Goal: Task Accomplishment & Management: Use online tool/utility

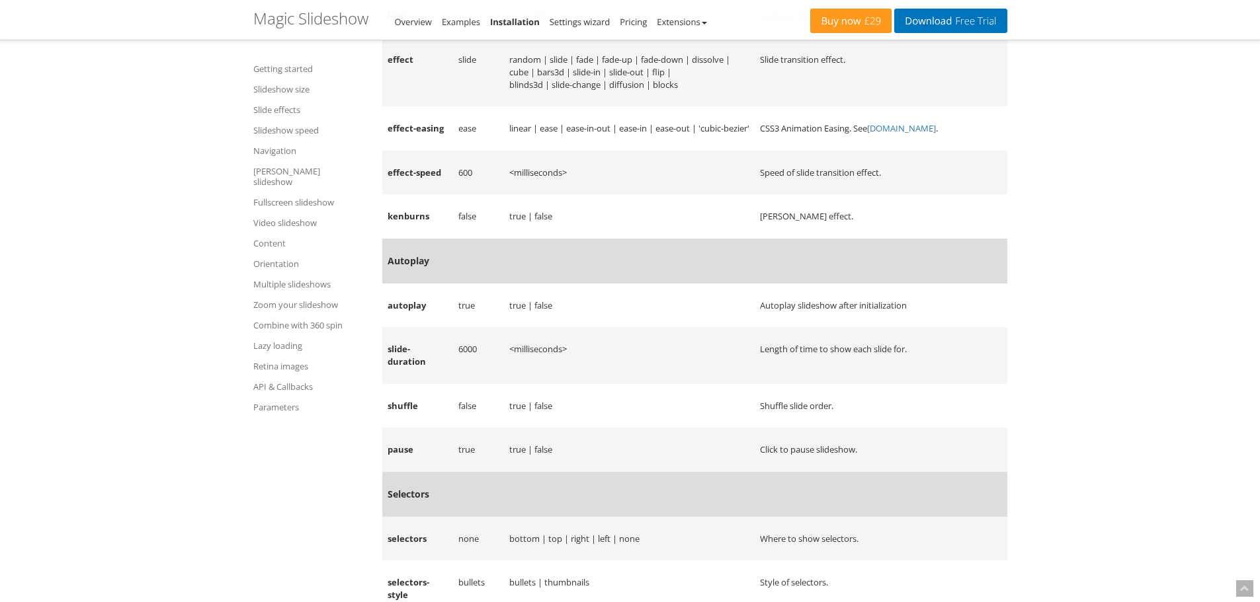
scroll to position [19164, 0]
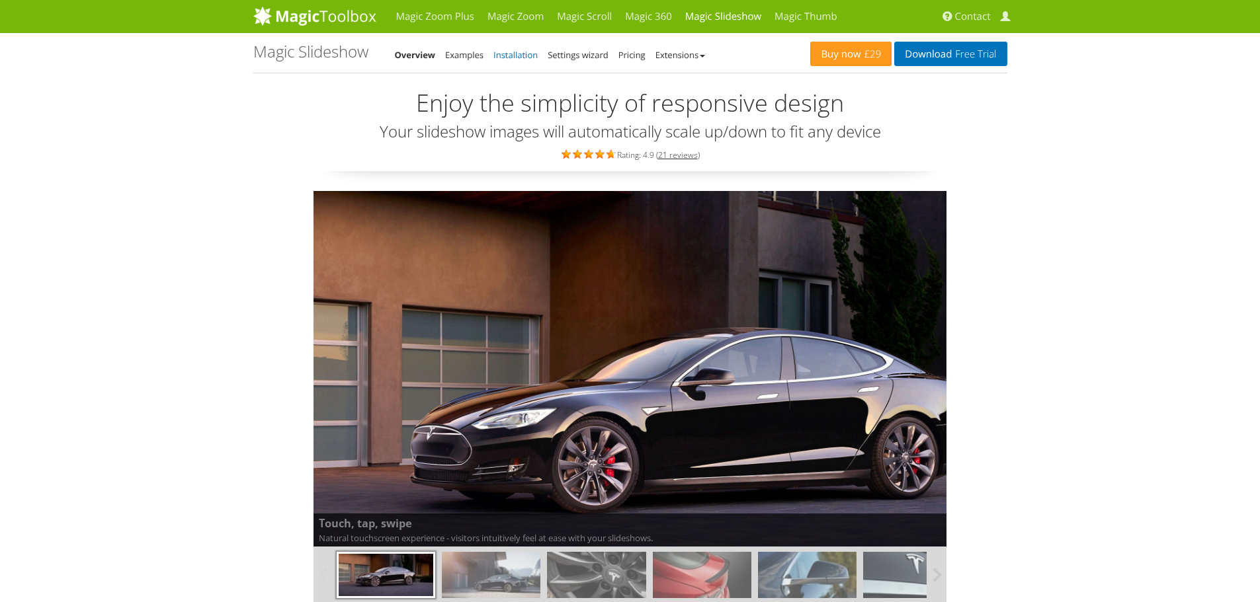
click at [517, 53] on link "Installation" at bounding box center [515, 55] width 44 height 12
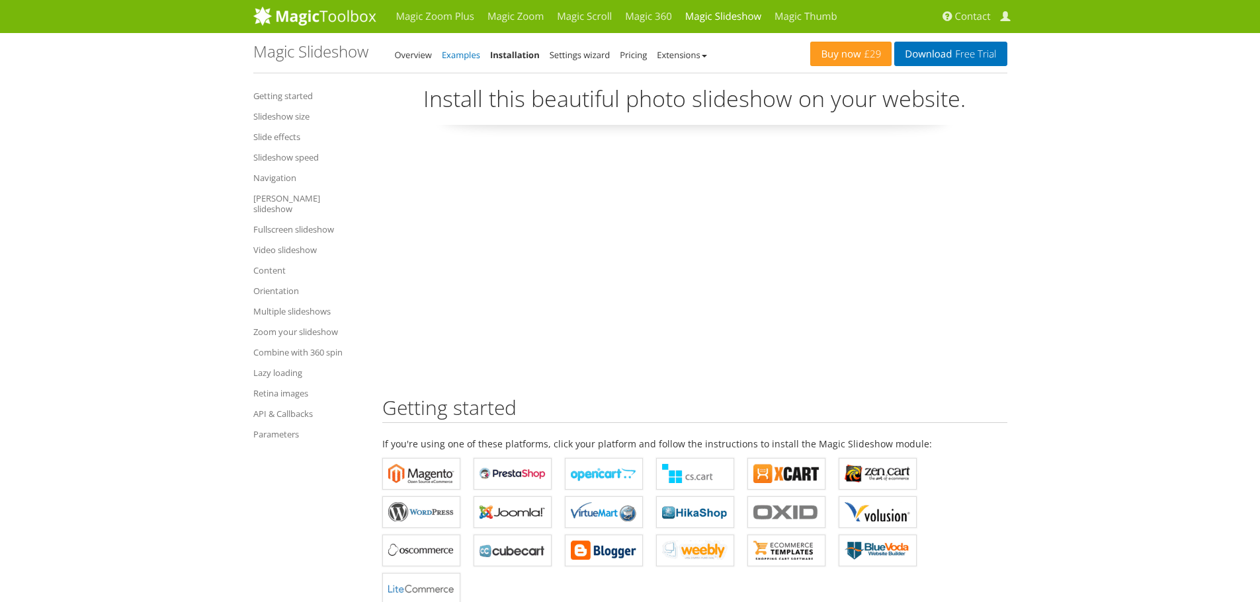
click at [468, 56] on link "Examples" at bounding box center [461, 55] width 38 height 12
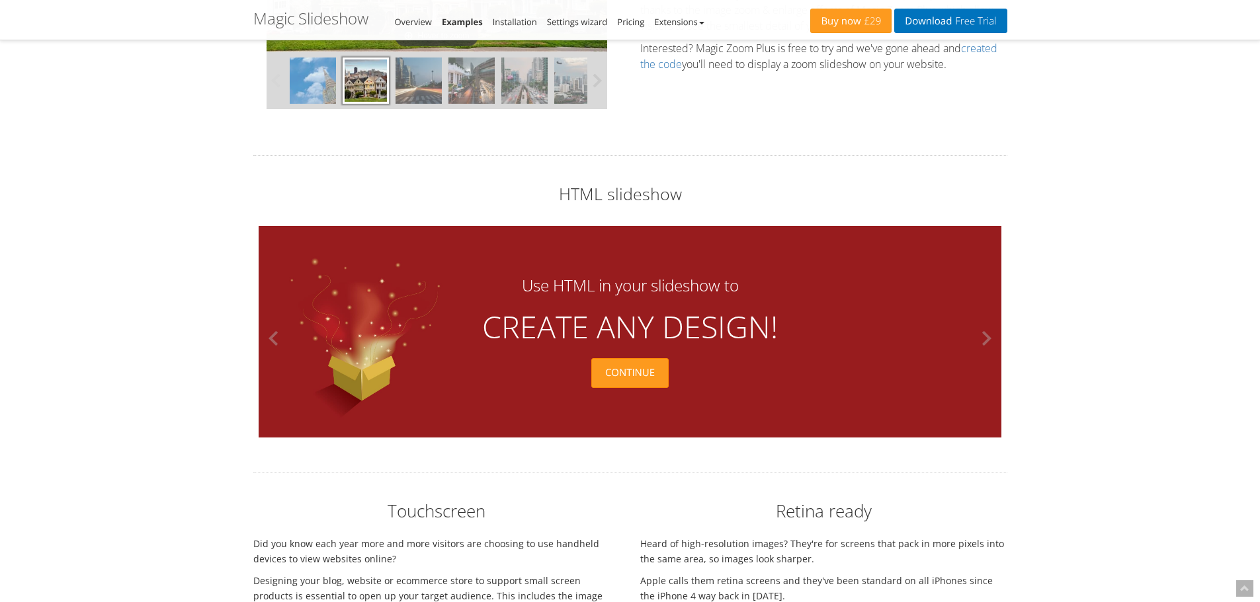
scroll to position [3506, 0]
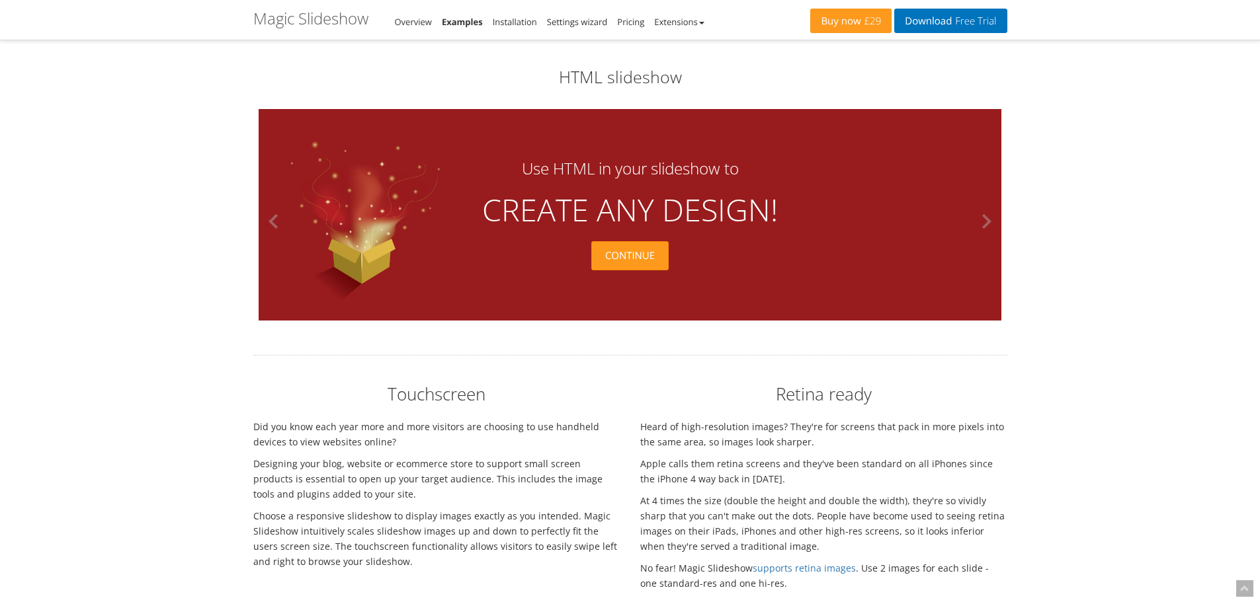
click at [520, 14] on li "Installation" at bounding box center [515, 22] width 44 height 16
click at [518, 19] on link "Installation" at bounding box center [515, 22] width 44 height 12
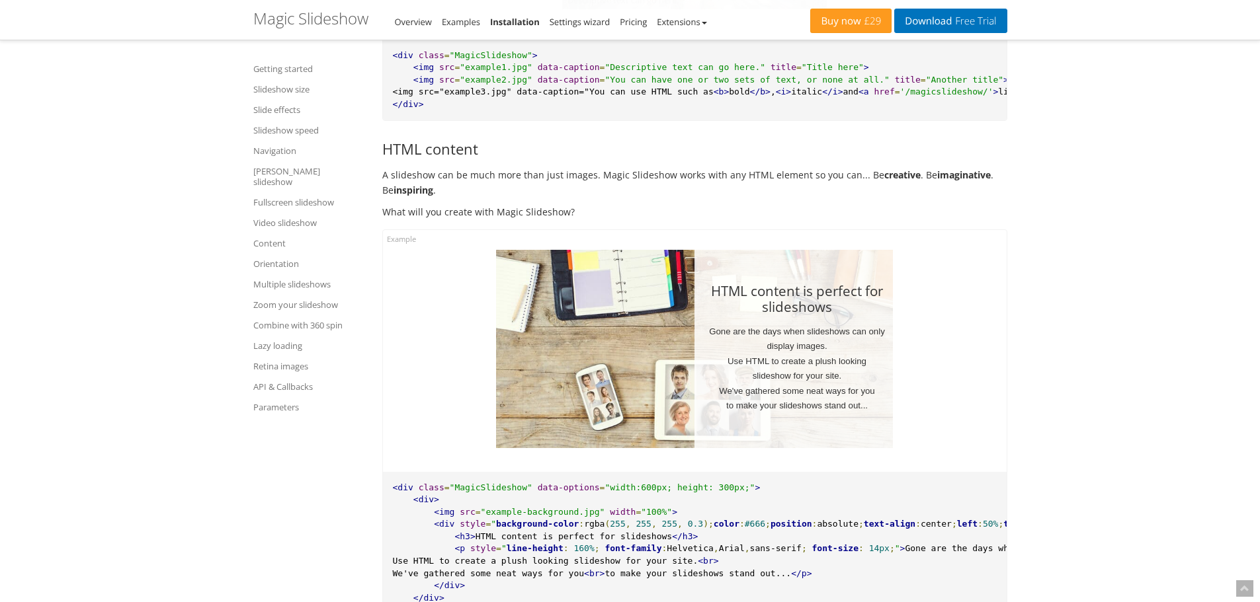
scroll to position [13820, 0]
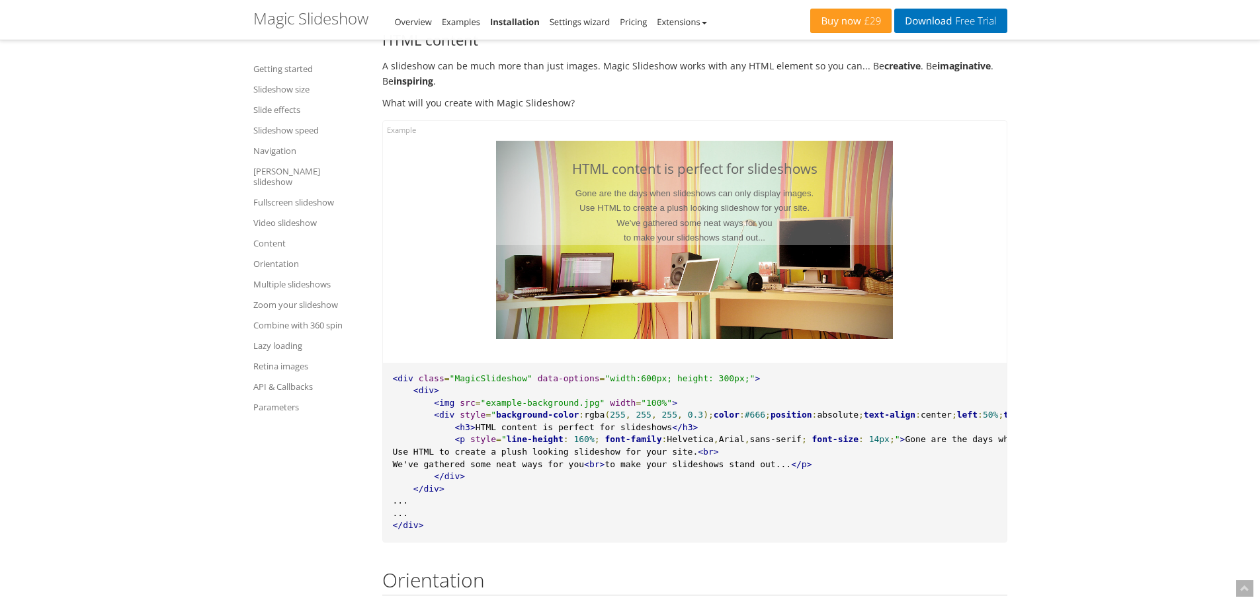
click at [745, 420] on span "#666" at bounding box center [755, 415] width 21 height 10
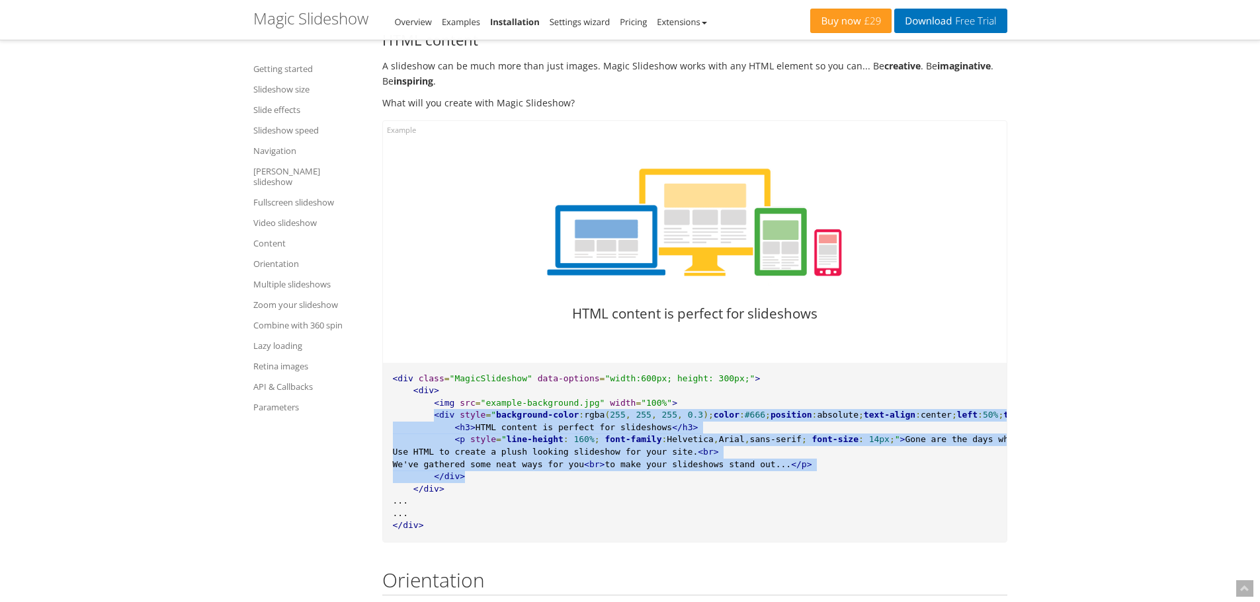
drag, startPoint x: 430, startPoint y: 436, endPoint x: 470, endPoint y: 497, distance: 72.6
click at [470, 497] on pre "<div class = "MagicSlideshow" data-options = "width:600px; height: 300px;" > <d…" at bounding box center [695, 452] width 624 height 179
copy pre "<div style = " background-color : rgba ( 255 , 255 , 255 , 0.3 ); color : #666 …"
